Goal: Book appointment/travel/reservation

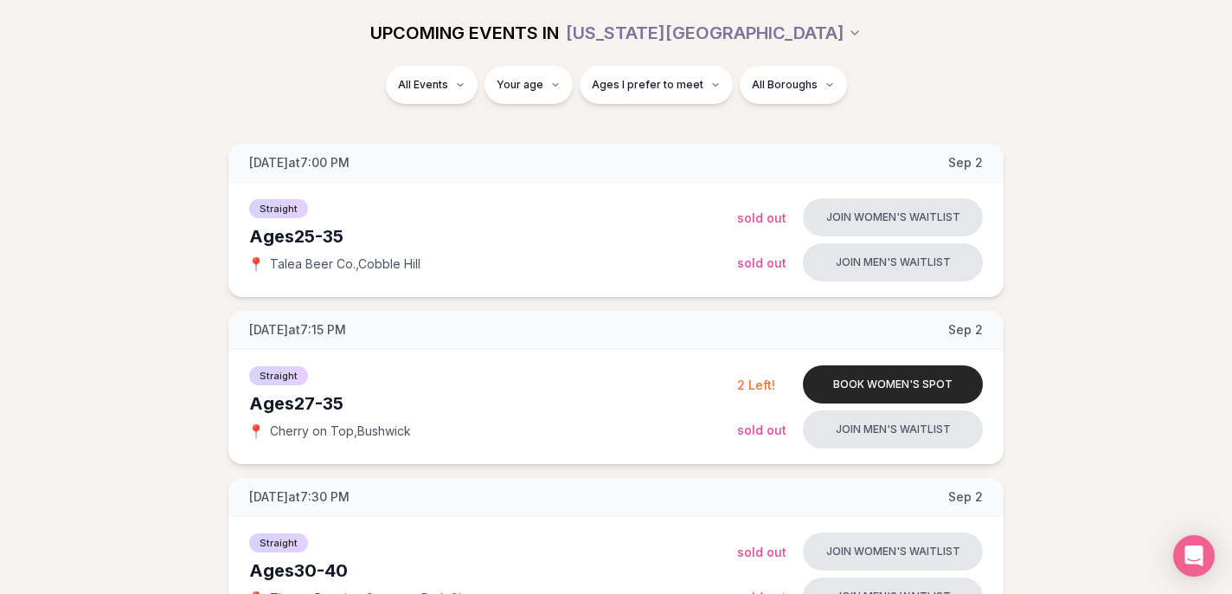
scroll to position [221, 0]
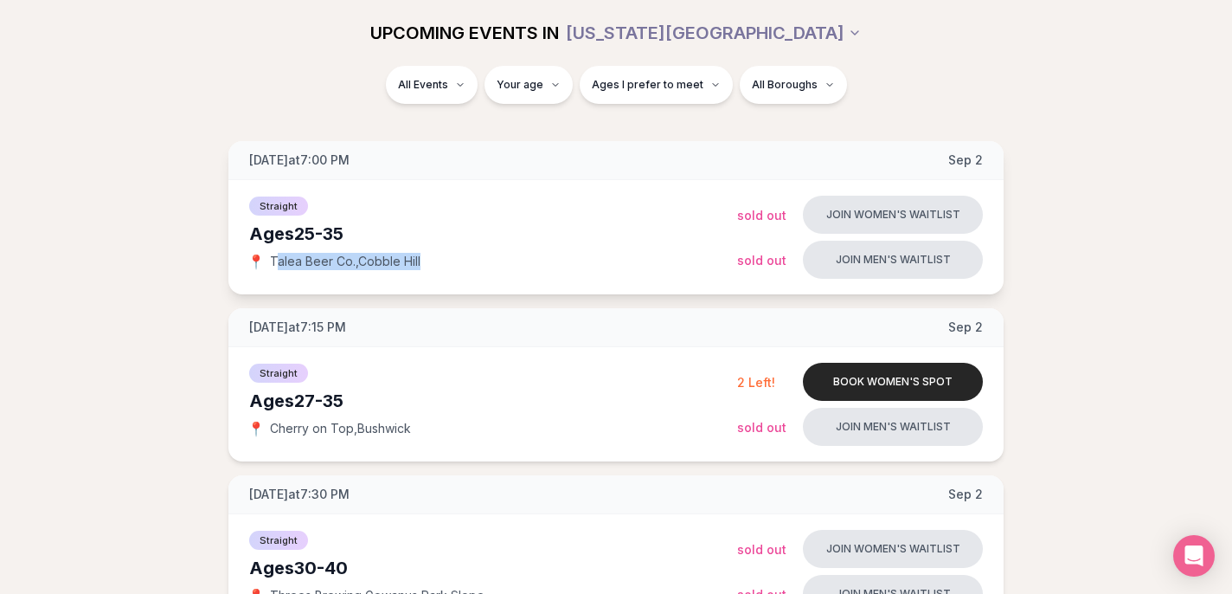
drag, startPoint x: 429, startPoint y: 258, endPoint x: 277, endPoint y: 255, distance: 152.3
click at [277, 255] on div "📍 Talea Beer Co. , Cobble Hill" at bounding box center [493, 261] width 488 height 17
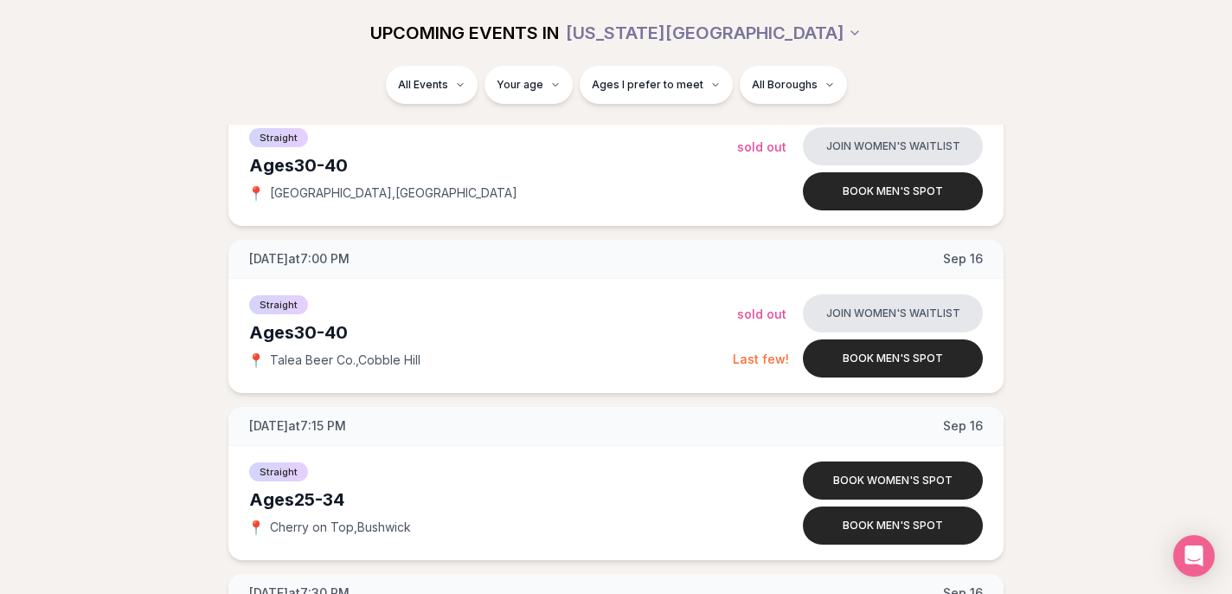
scroll to position [2638, 0]
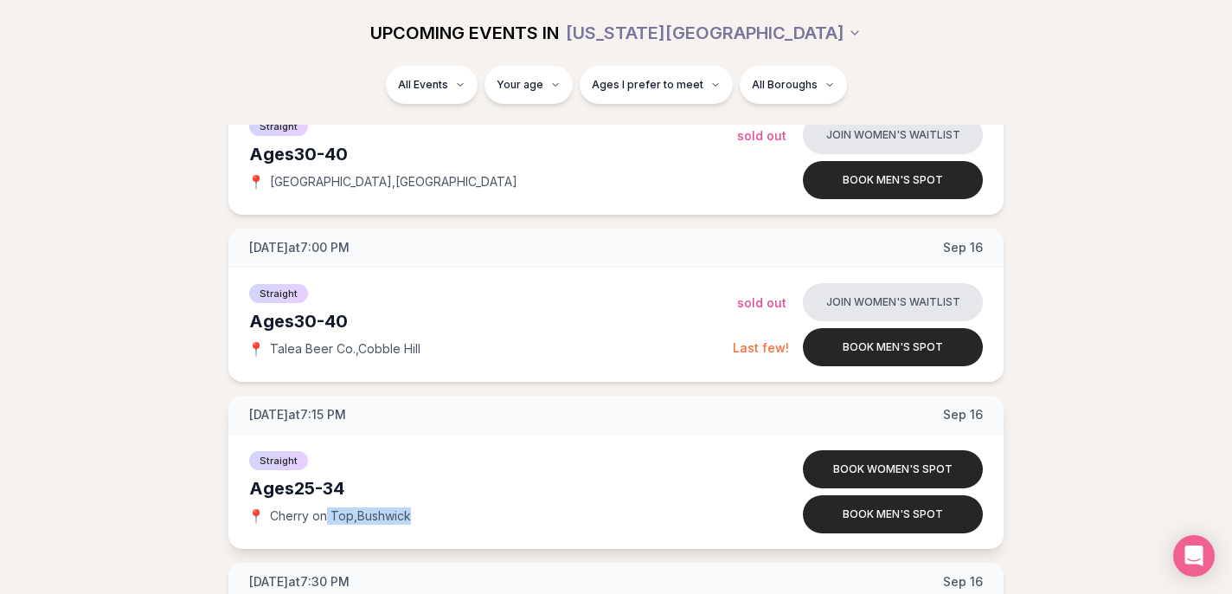
drag, startPoint x: 425, startPoint y: 519, endPoint x: 328, endPoint y: 511, distance: 97.2
click at [328, 511] on div "📍 Cherry on Top , Bushwick" at bounding box center [493, 515] width 488 height 17
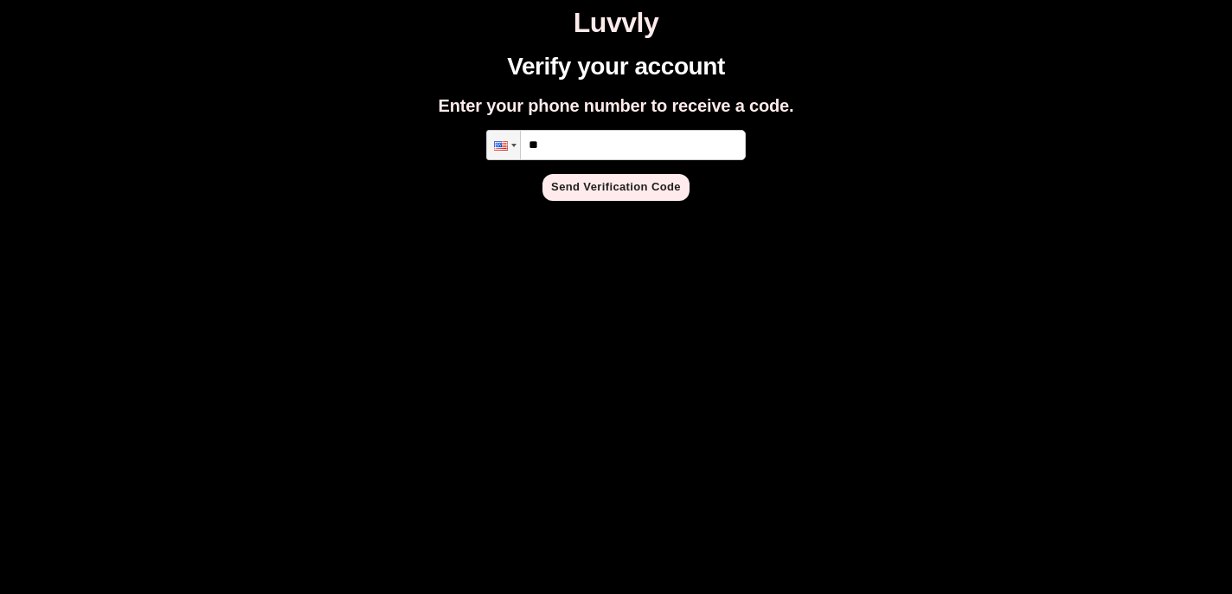
click at [572, 132] on input "**" at bounding box center [616, 145] width 260 height 30
type input "**********"
click at [625, 195] on button "Send Verification Code" at bounding box center [615, 187] width 147 height 27
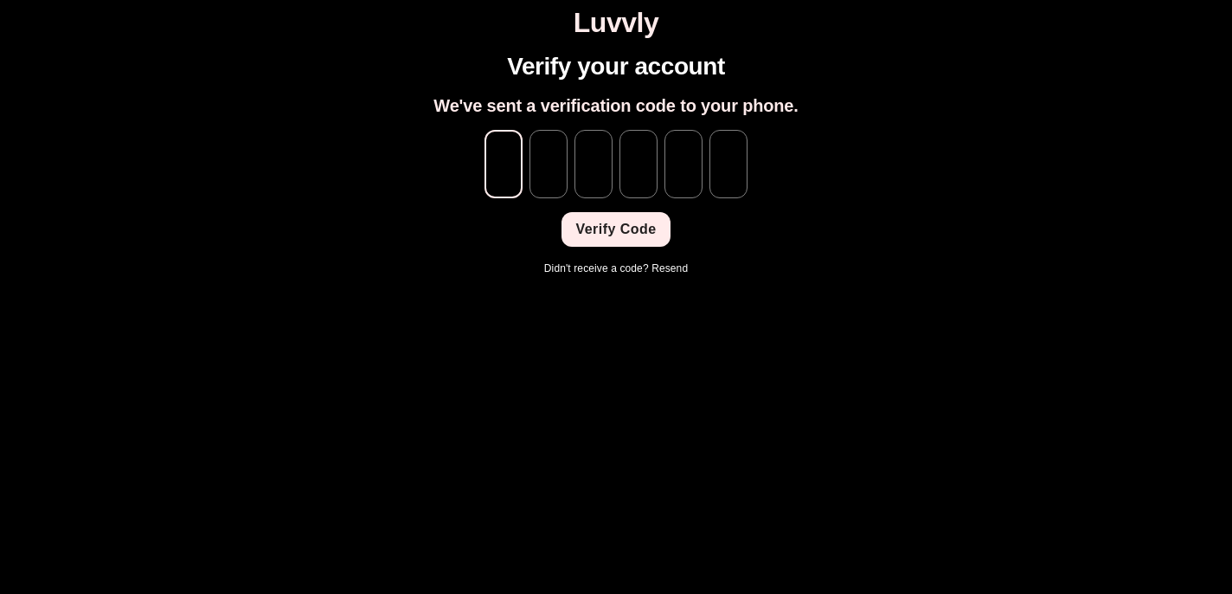
type input "*"
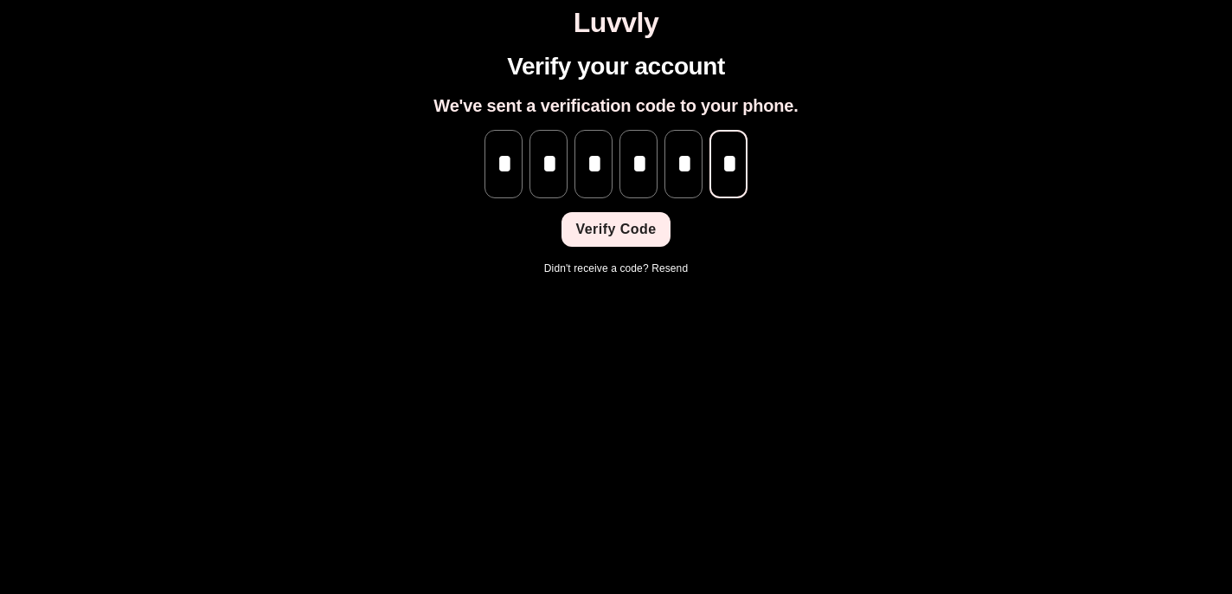
scroll to position [0, 1]
type input "*"
click at [650, 227] on button "Verify Code" at bounding box center [616, 229] width 108 height 35
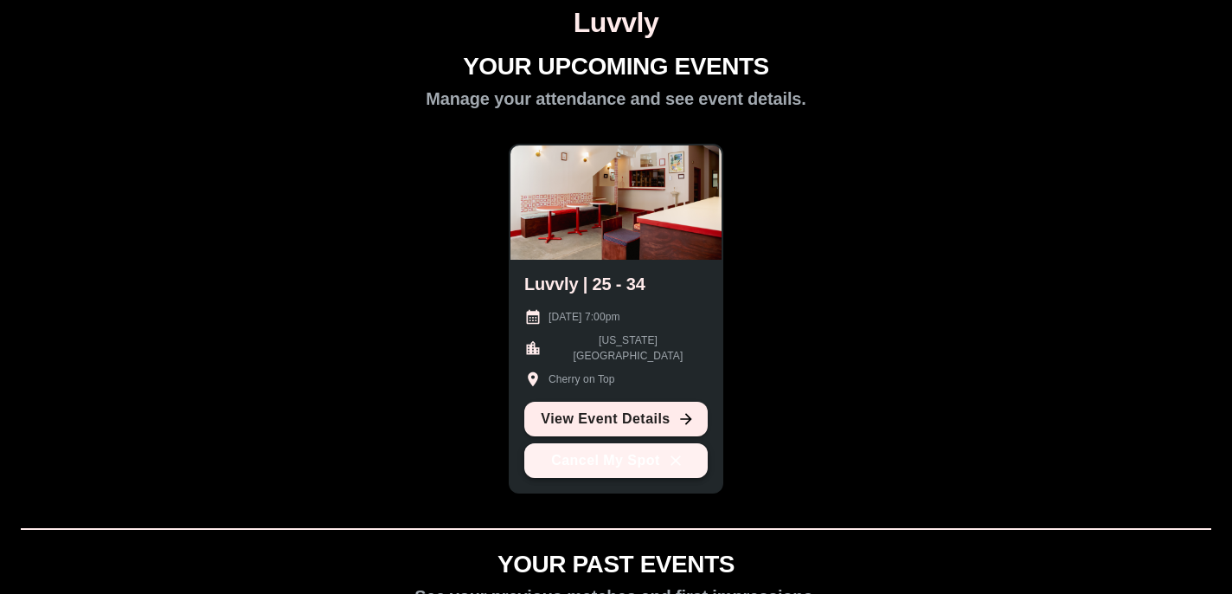
click at [581, 465] on button "Cancel My Spot" at bounding box center [615, 460] width 183 height 35
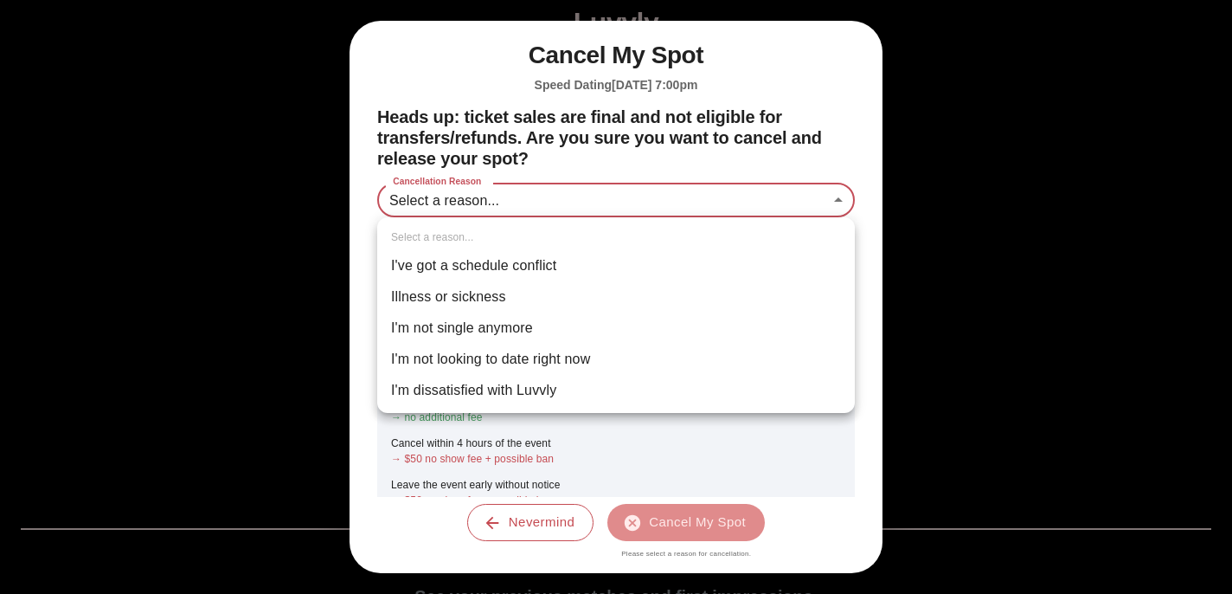
click at [515, 205] on body "Luvvly YOUR UPCOMING EVENTS Manage your attendance and see event details. Luvvl…" at bounding box center [616, 576] width 1218 height 1138
click at [484, 267] on li "I've got a schedule conflict" at bounding box center [616, 265] width 478 height 31
type input "**********"
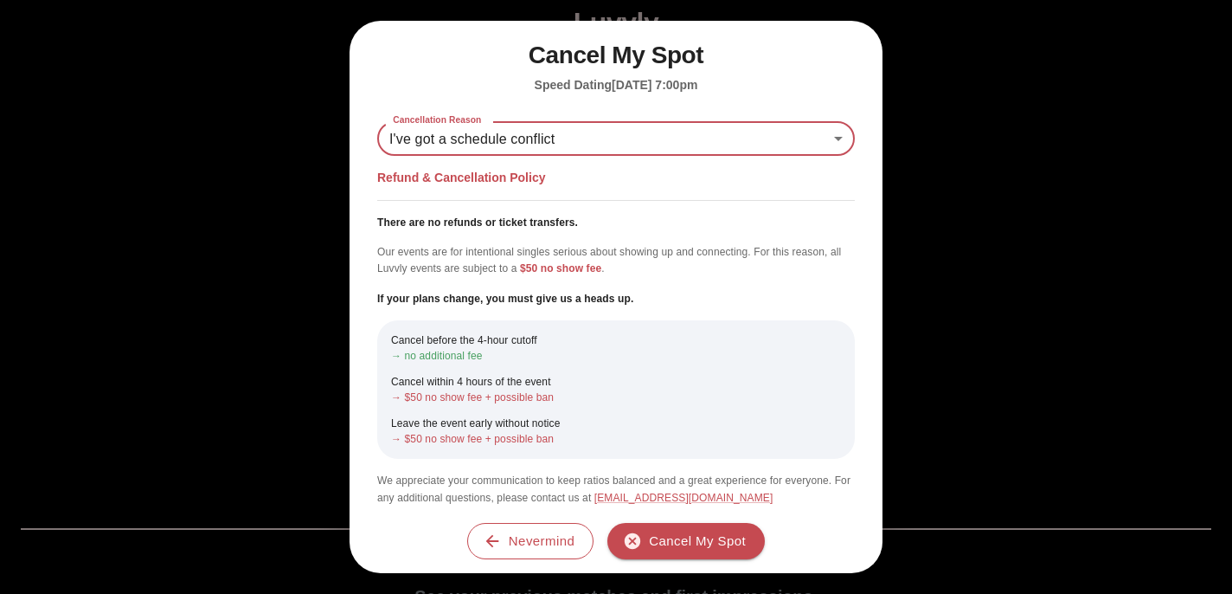
scroll to position [69, 0]
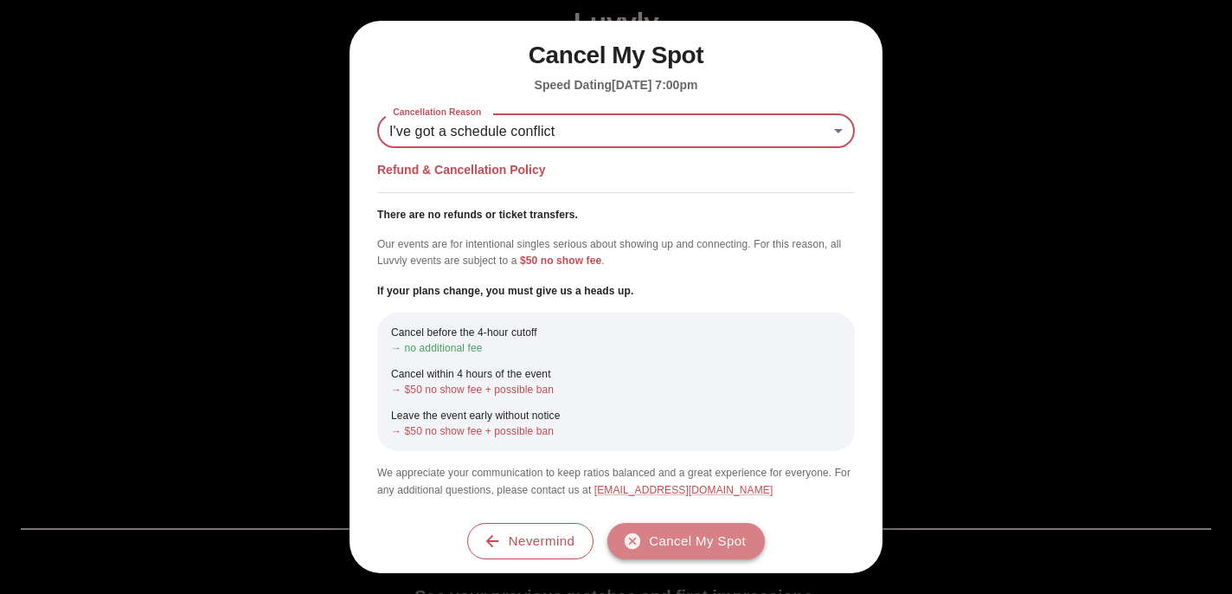
click at [679, 542] on button "Cancel My Spot" at bounding box center [685, 541] width 157 height 36
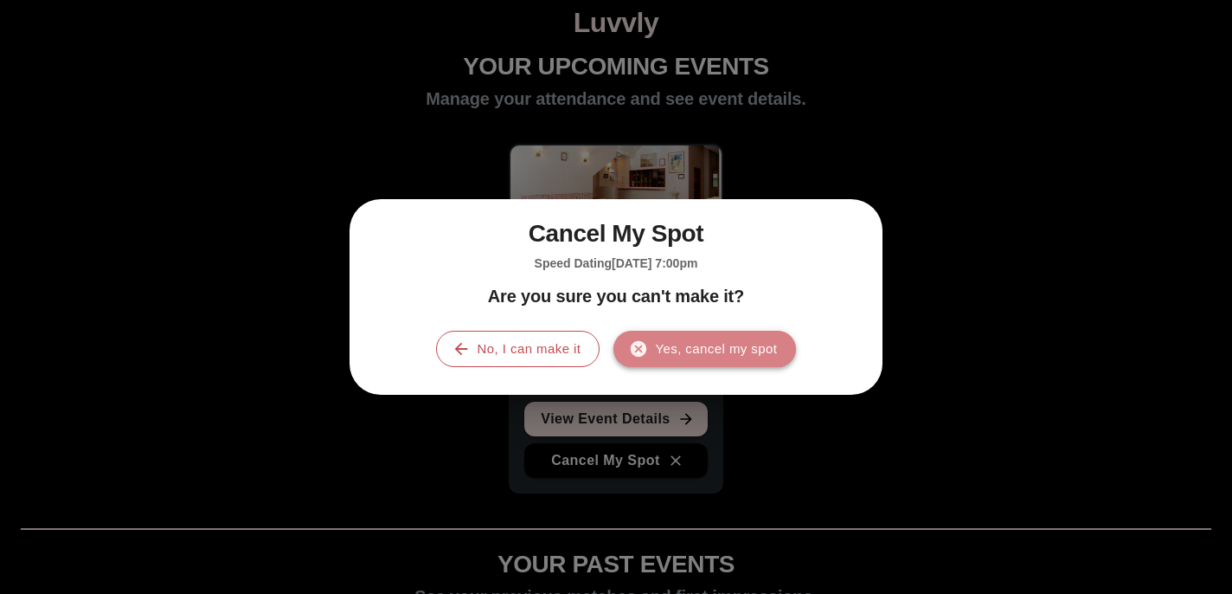
click at [667, 348] on button "Yes, cancel my spot" at bounding box center [704, 348] width 183 height 36
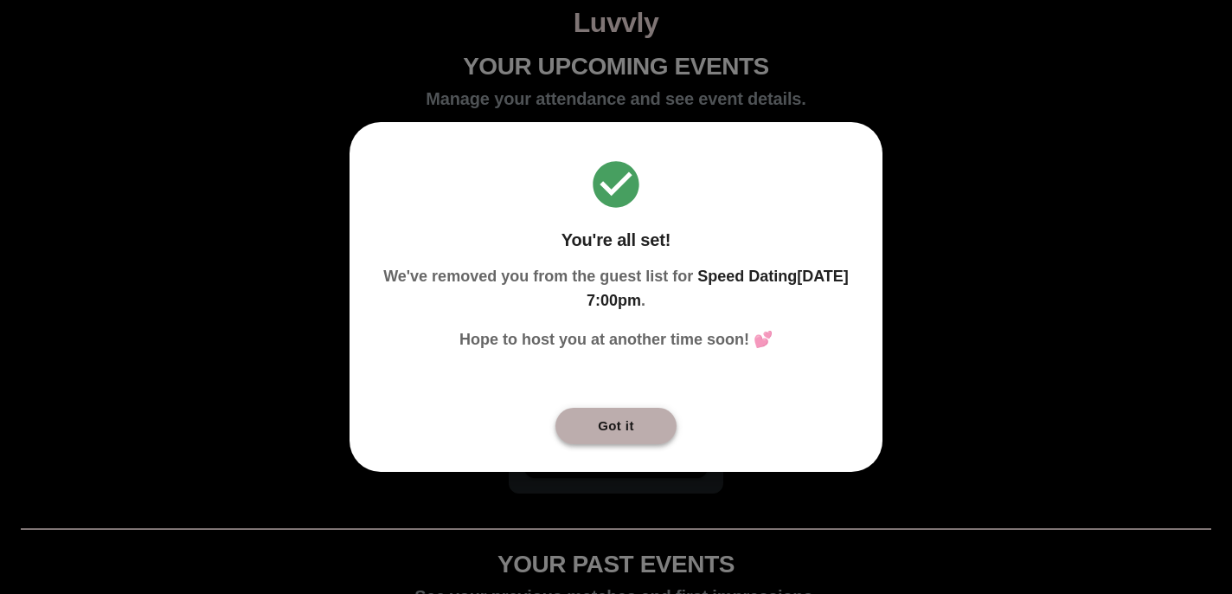
click at [604, 433] on button "Got it" at bounding box center [615, 426] width 121 height 36
